Goal: Information Seeking & Learning: Learn about a topic

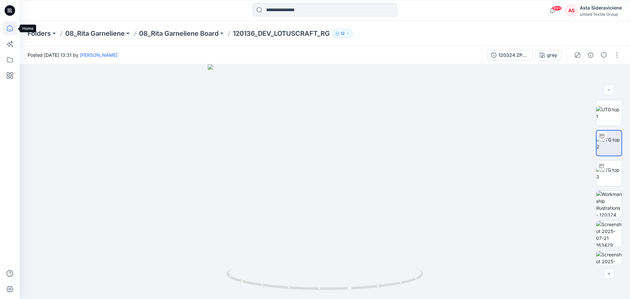
click at [12, 27] on icon at bounding box center [10, 28] width 14 height 14
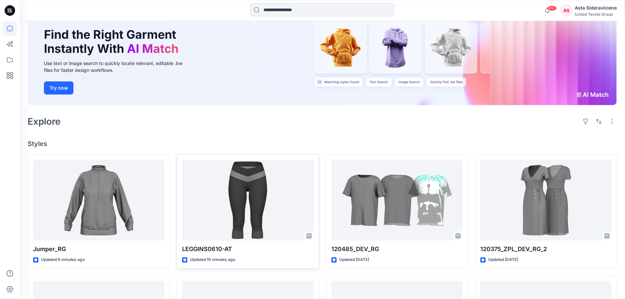
scroll to position [66, 0]
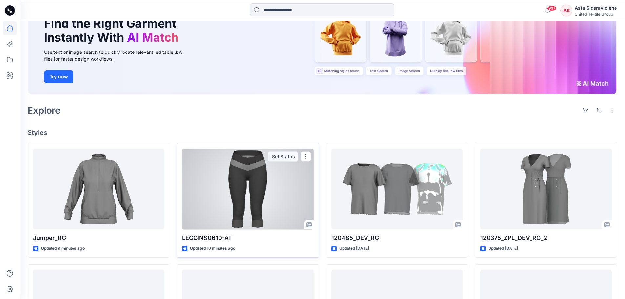
click at [235, 198] on div at bounding box center [247, 189] width 131 height 81
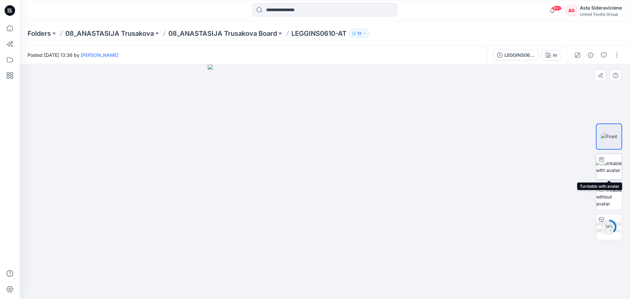
click at [605, 166] on img at bounding box center [609, 167] width 26 height 14
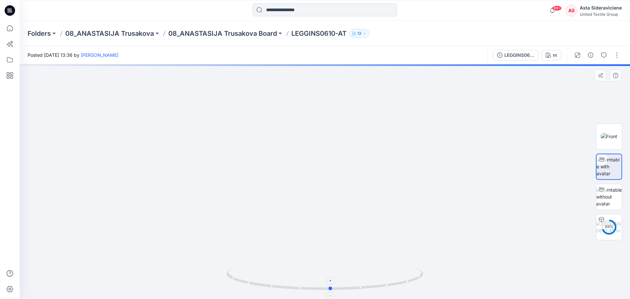
drag, startPoint x: 326, startPoint y: 291, endPoint x: 342, endPoint y: 289, distance: 16.2
click at [335, 290] on icon at bounding box center [325, 279] width 199 height 25
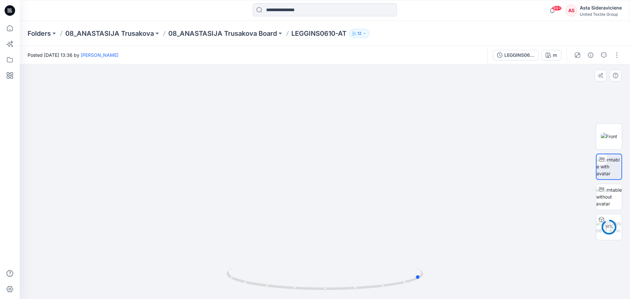
drag, startPoint x: 335, startPoint y: 290, endPoint x: 226, endPoint y: 258, distance: 113.6
click at [226, 258] on div at bounding box center [325, 181] width 611 height 235
drag, startPoint x: 351, startPoint y: 222, endPoint x: 361, endPoint y: 208, distance: 16.9
drag, startPoint x: 420, startPoint y: 278, endPoint x: 427, endPoint y: 269, distance: 11.8
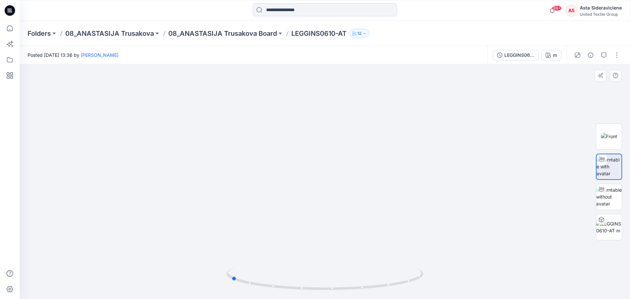
click at [427, 269] on div at bounding box center [325, 181] width 611 height 235
click at [323, 159] on img at bounding box center [336, 4] width 927 height 590
drag, startPoint x: 336, startPoint y: 157, endPoint x: 284, endPoint y: 105, distance: 73.3
drag, startPoint x: 374, startPoint y: 137, endPoint x: 351, endPoint y: 75, distance: 66.9
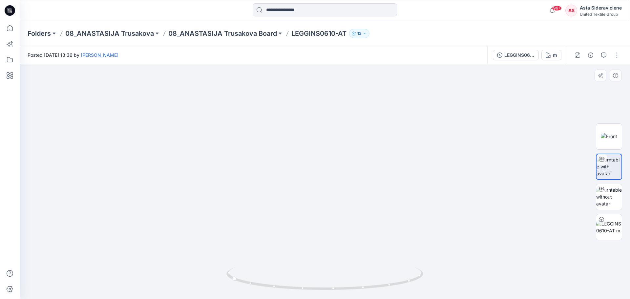
click at [357, 188] on img at bounding box center [323, 60] width 656 height 478
drag, startPoint x: 348, startPoint y: 263, endPoint x: 328, endPoint y: 191, distance: 74.1
click at [328, 191] on img at bounding box center [325, 63] width 522 height 471
drag, startPoint x: 237, startPoint y: 280, endPoint x: 345, endPoint y: 269, distance: 108.2
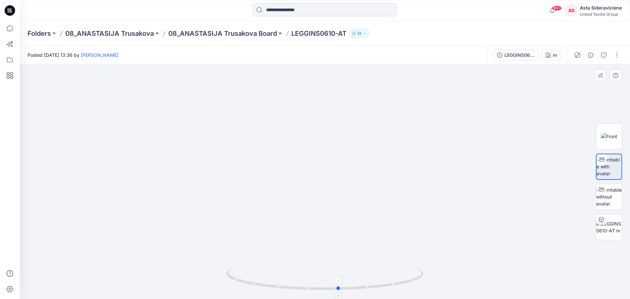
click at [345, 269] on icon at bounding box center [325, 279] width 199 height 25
drag, startPoint x: 347, startPoint y: 118, endPoint x: 333, endPoint y: 224, distance: 106.5
click at [337, 230] on img at bounding box center [316, 36] width 724 height 526
drag, startPoint x: 306, startPoint y: 121, endPoint x: 307, endPoint y: 195, distance: 73.9
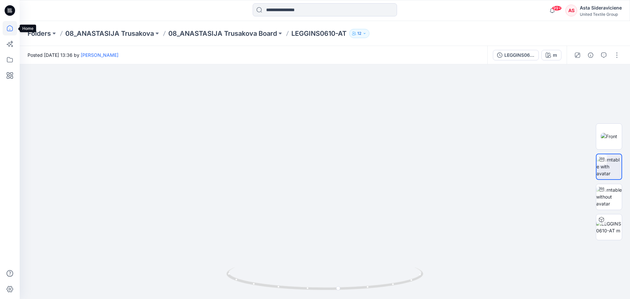
click at [13, 30] on icon at bounding box center [10, 28] width 14 height 14
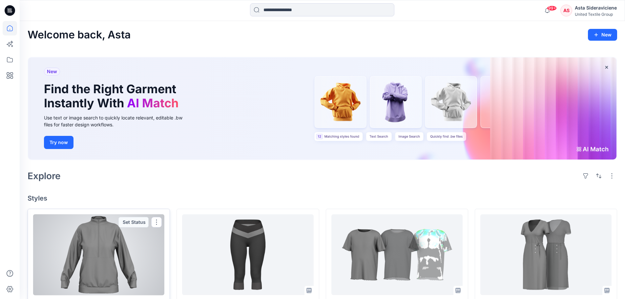
click at [107, 265] on div at bounding box center [98, 254] width 131 height 81
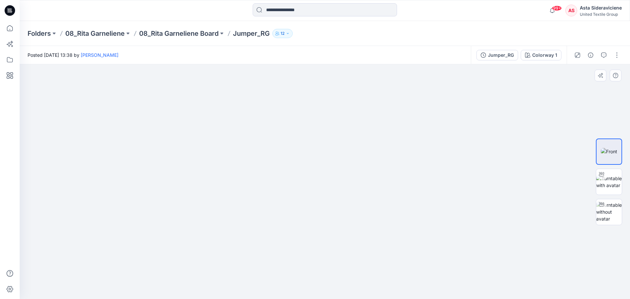
drag, startPoint x: 343, startPoint y: 202, endPoint x: 349, endPoint y: 250, distance: 48.7
click at [349, 250] on img at bounding box center [325, 138] width 506 height 322
drag, startPoint x: 604, startPoint y: 183, endPoint x: 566, endPoint y: 179, distance: 39.0
click at [604, 183] on img at bounding box center [609, 182] width 26 height 14
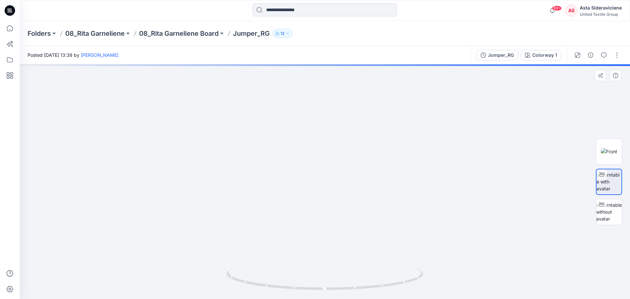
click at [336, 203] on img at bounding box center [325, 104] width 546 height 390
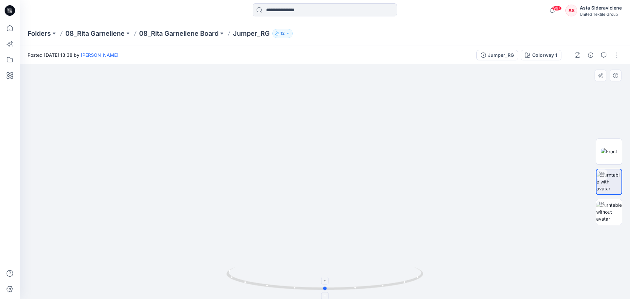
drag, startPoint x: 326, startPoint y: 290, endPoint x: 334, endPoint y: 289, distance: 8.7
click at [327, 290] on circle at bounding box center [326, 289] width 4 height 4
click at [326, 290] on icon at bounding box center [325, 279] width 199 height 25
click at [327, 290] on circle at bounding box center [326, 289] width 4 height 4
drag, startPoint x: 327, startPoint y: 290, endPoint x: 301, endPoint y: 281, distance: 27.8
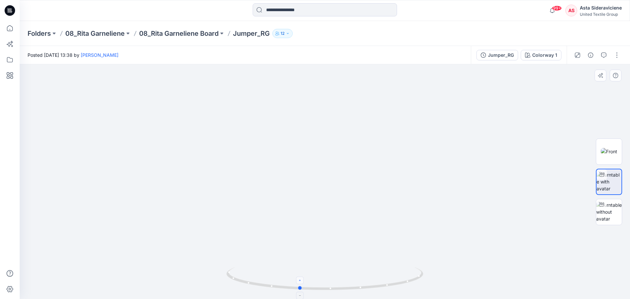
click at [301, 281] on icon at bounding box center [325, 279] width 199 height 25
drag, startPoint x: 302, startPoint y: 288, endPoint x: 354, endPoint y: 242, distance: 69.3
click at [335, 290] on icon at bounding box center [325, 279] width 199 height 25
drag, startPoint x: 350, startPoint y: 155, endPoint x: 336, endPoint y: 264, distance: 110.5
click at [336, 264] on img at bounding box center [311, 105] width 779 height 388
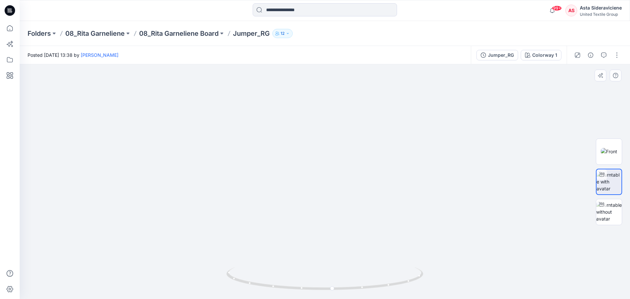
drag, startPoint x: 380, startPoint y: 228, endPoint x: 372, endPoint y: 146, distance: 83.2
click at [372, 146] on img at bounding box center [302, 64] width 779 height 470
drag, startPoint x: 334, startPoint y: 290, endPoint x: 329, endPoint y: 252, distance: 38.4
click at [329, 252] on div at bounding box center [325, 181] width 611 height 235
drag, startPoint x: 332, startPoint y: 151, endPoint x: 335, endPoint y: 234, distance: 83.1
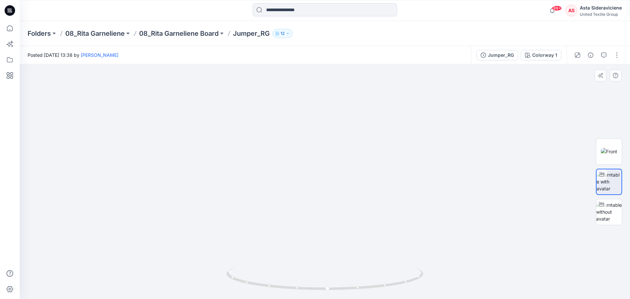
click at [335, 234] on img at bounding box center [302, 93] width 779 height 411
click at [605, 209] on div at bounding box center [601, 204] width 11 height 11
drag, startPoint x: 322, startPoint y: 289, endPoint x: 341, endPoint y: 237, distance: 55.6
click at [324, 261] on div at bounding box center [325, 181] width 611 height 235
